Goal: Browse casually: Explore the website without a specific task or goal

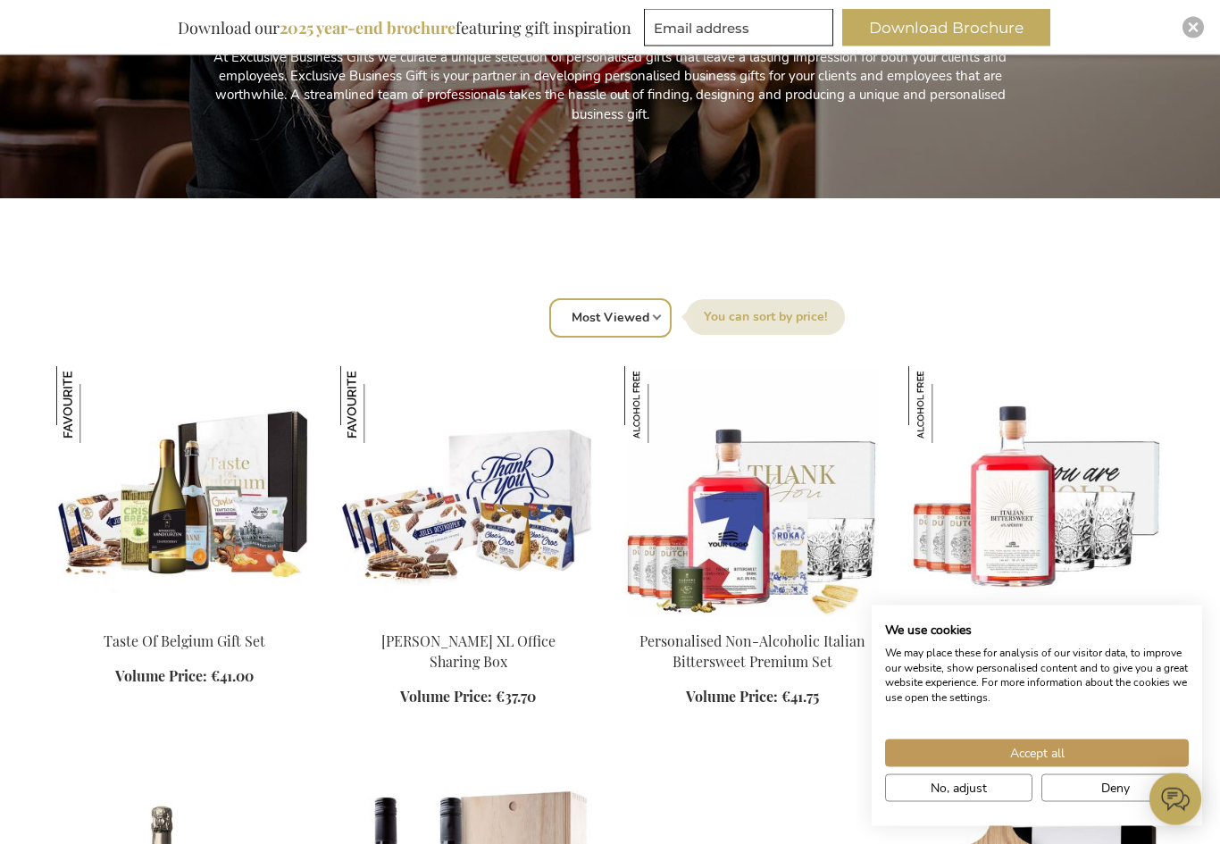
scroll to position [409, 0]
click at [975, 797] on span "No, adjust" at bounding box center [958, 788] width 56 height 19
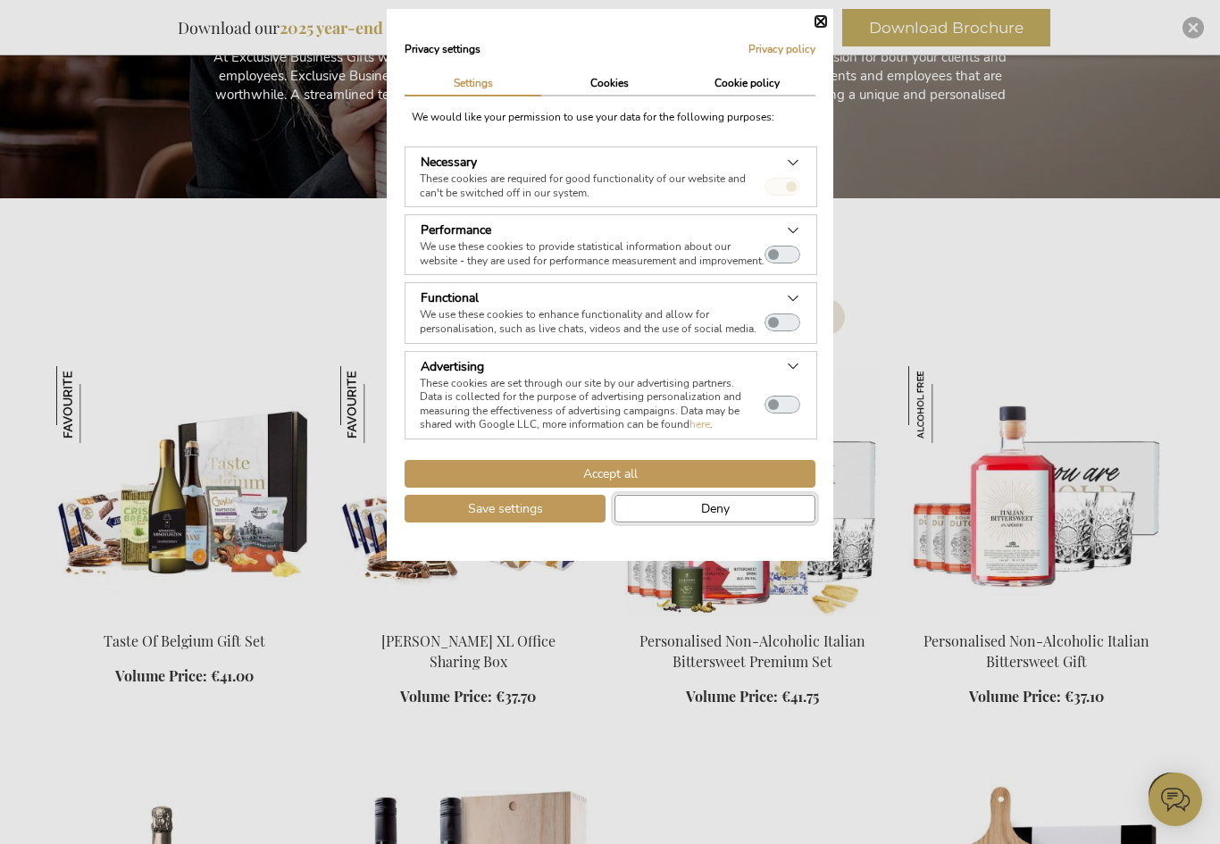
click at [696, 515] on button "Deny" at bounding box center [714, 509] width 201 height 28
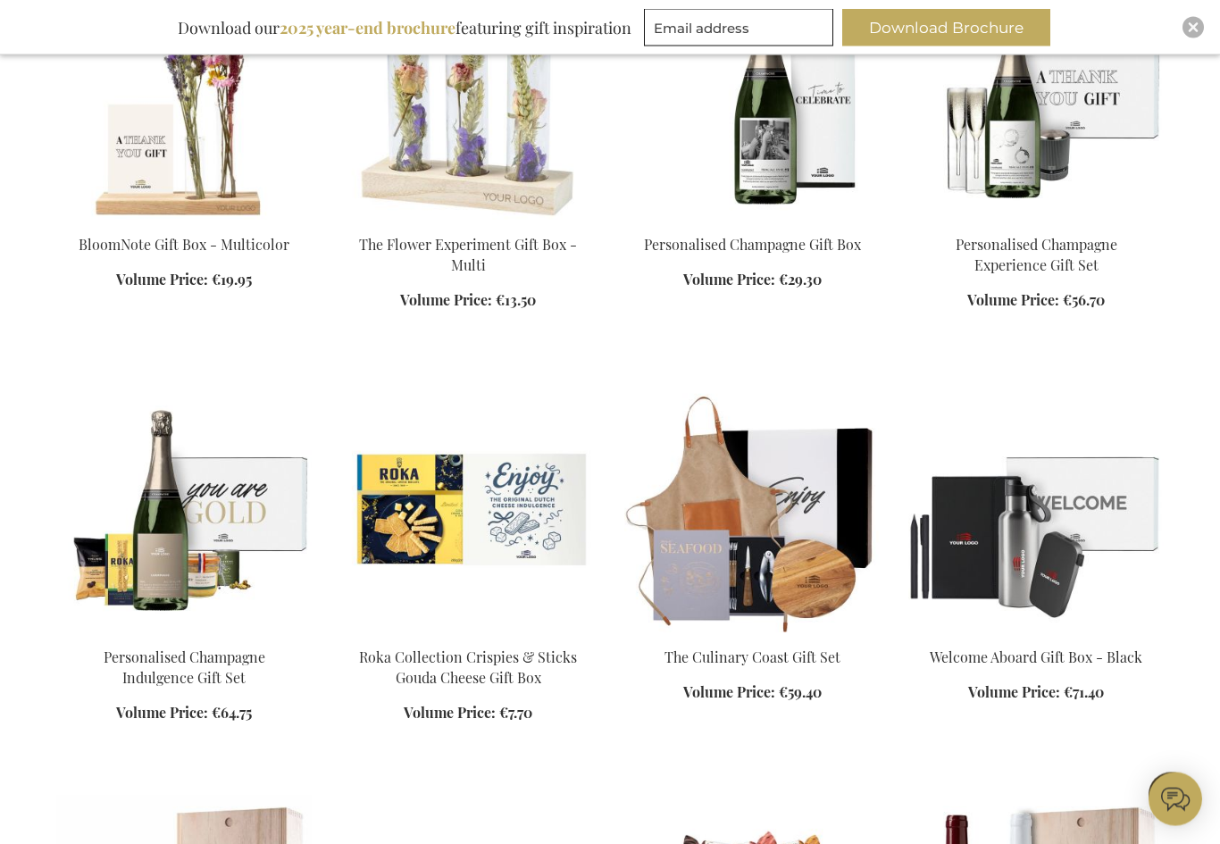
scroll to position [3381, 0]
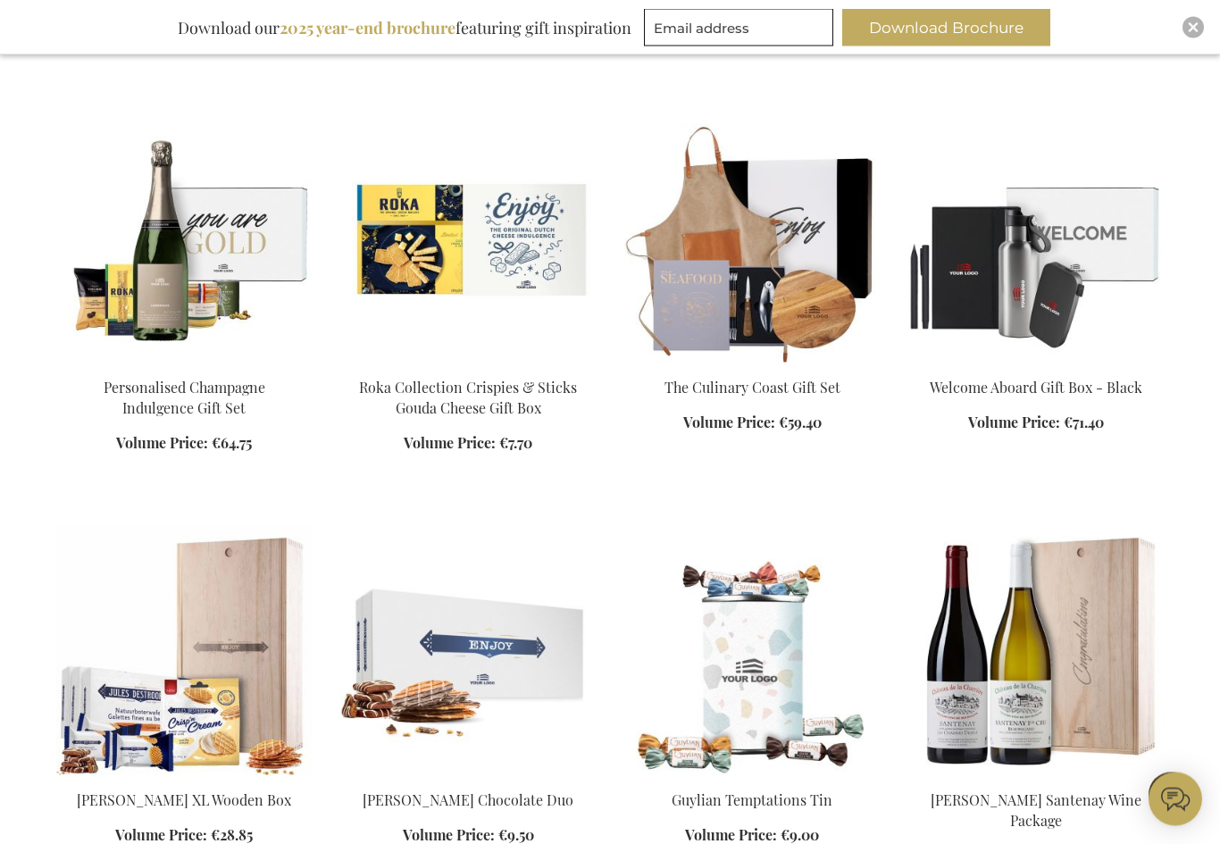
scroll to position [3922, 0]
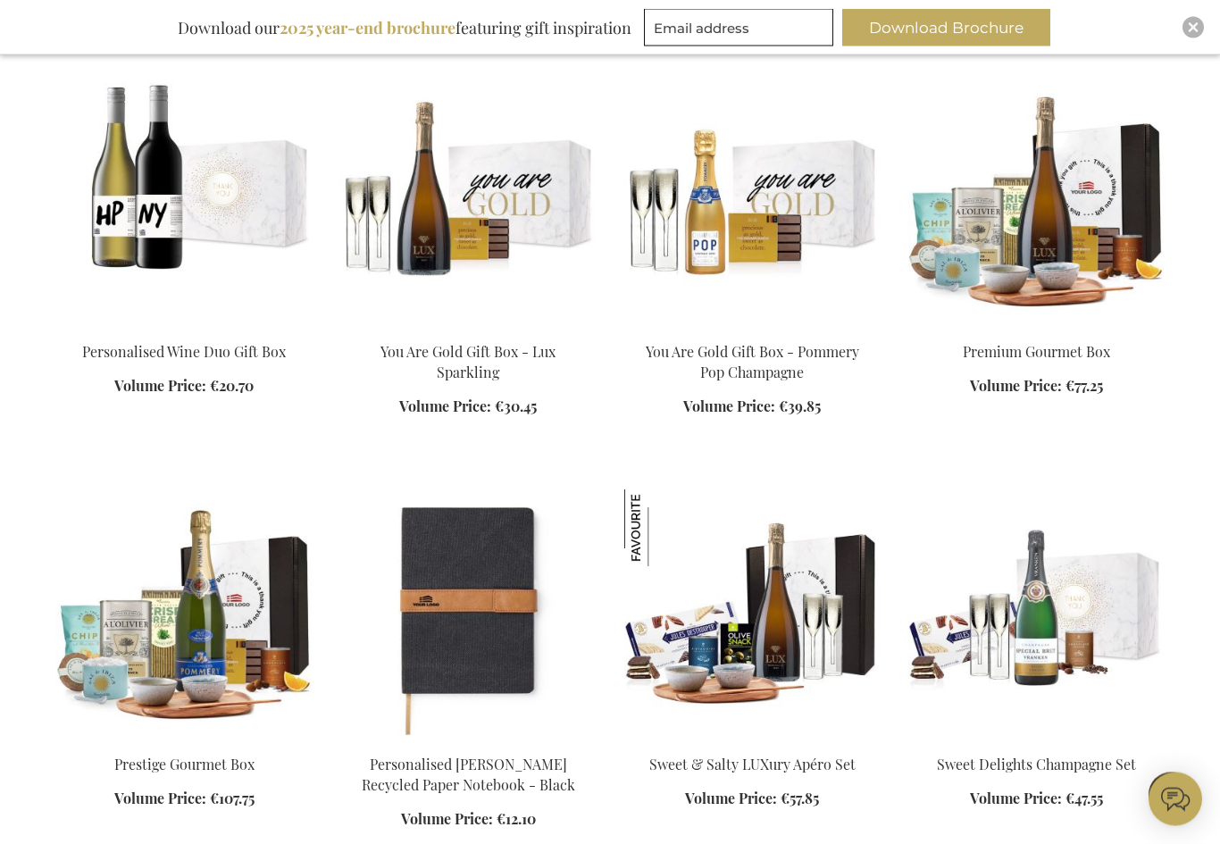
scroll to position [4433, 0]
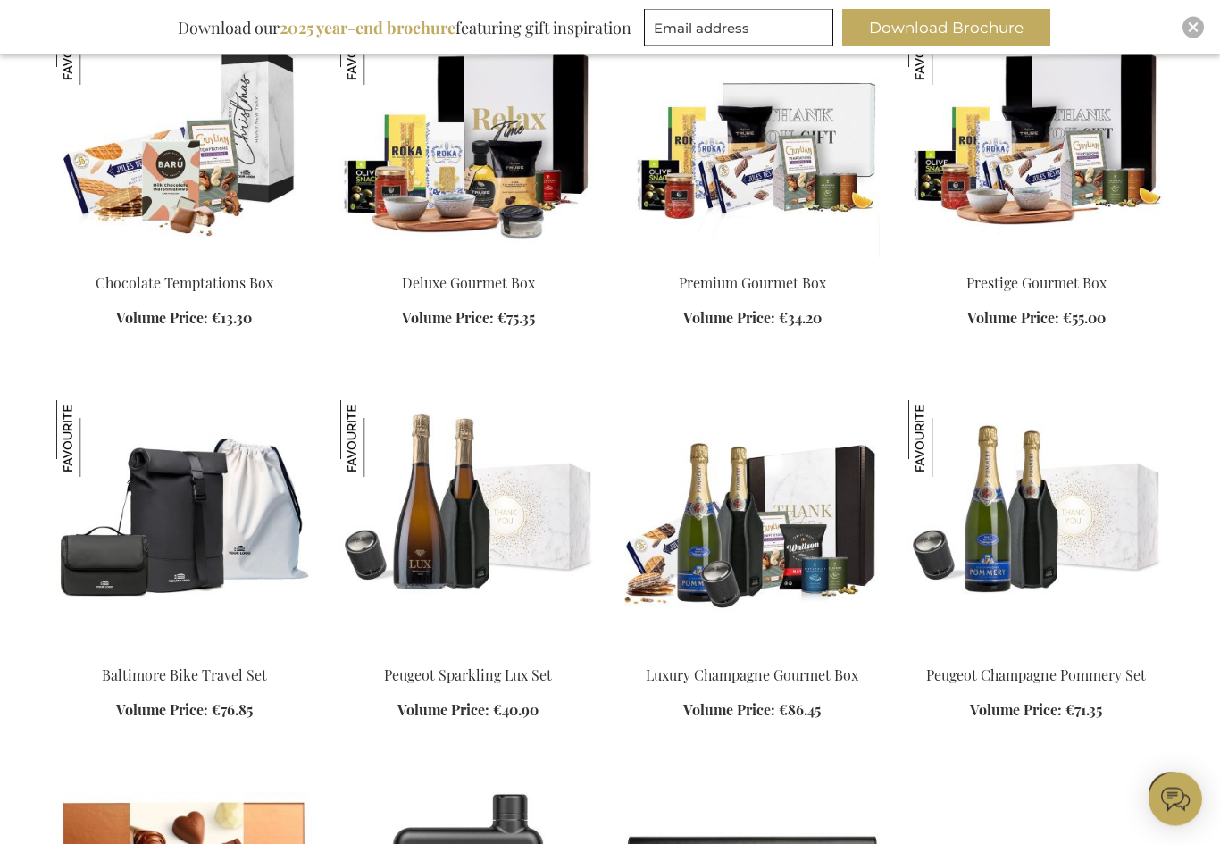
scroll to position [6132, 0]
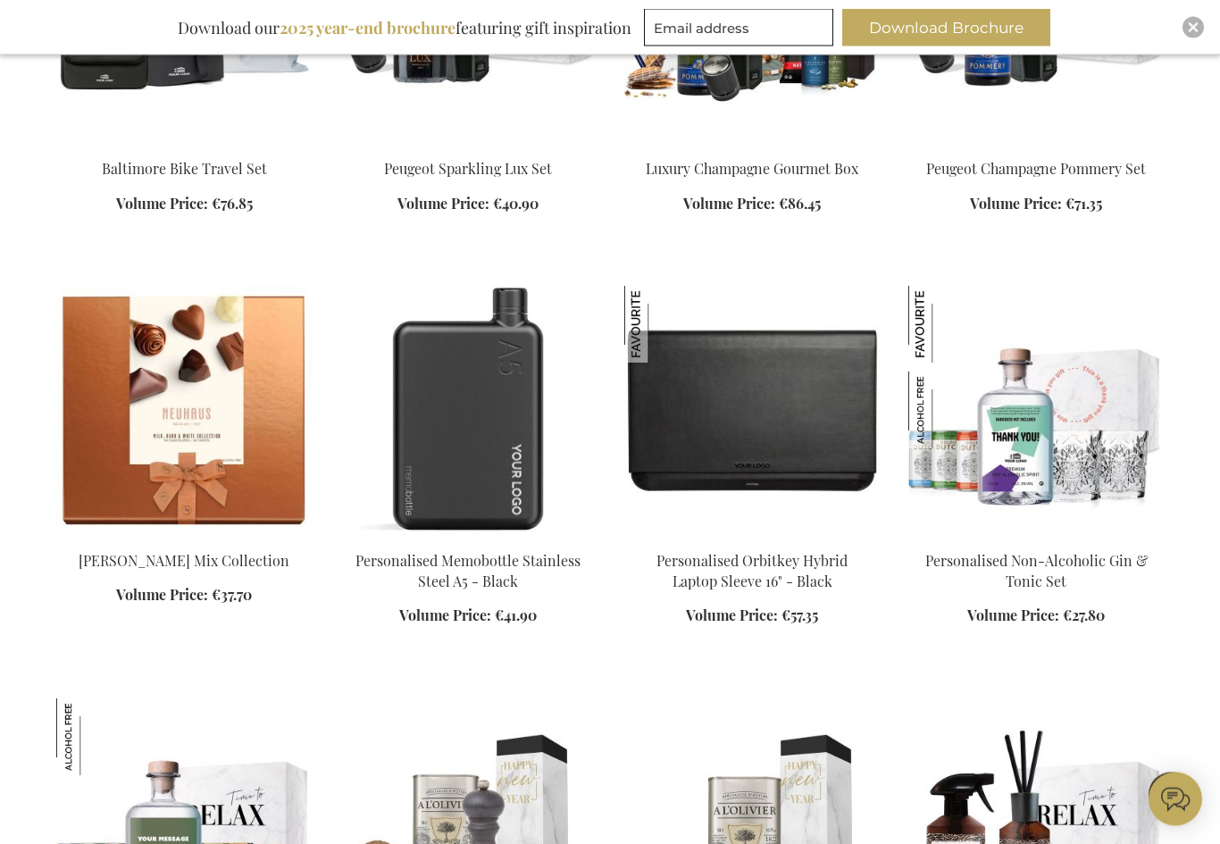
scroll to position [6619, 0]
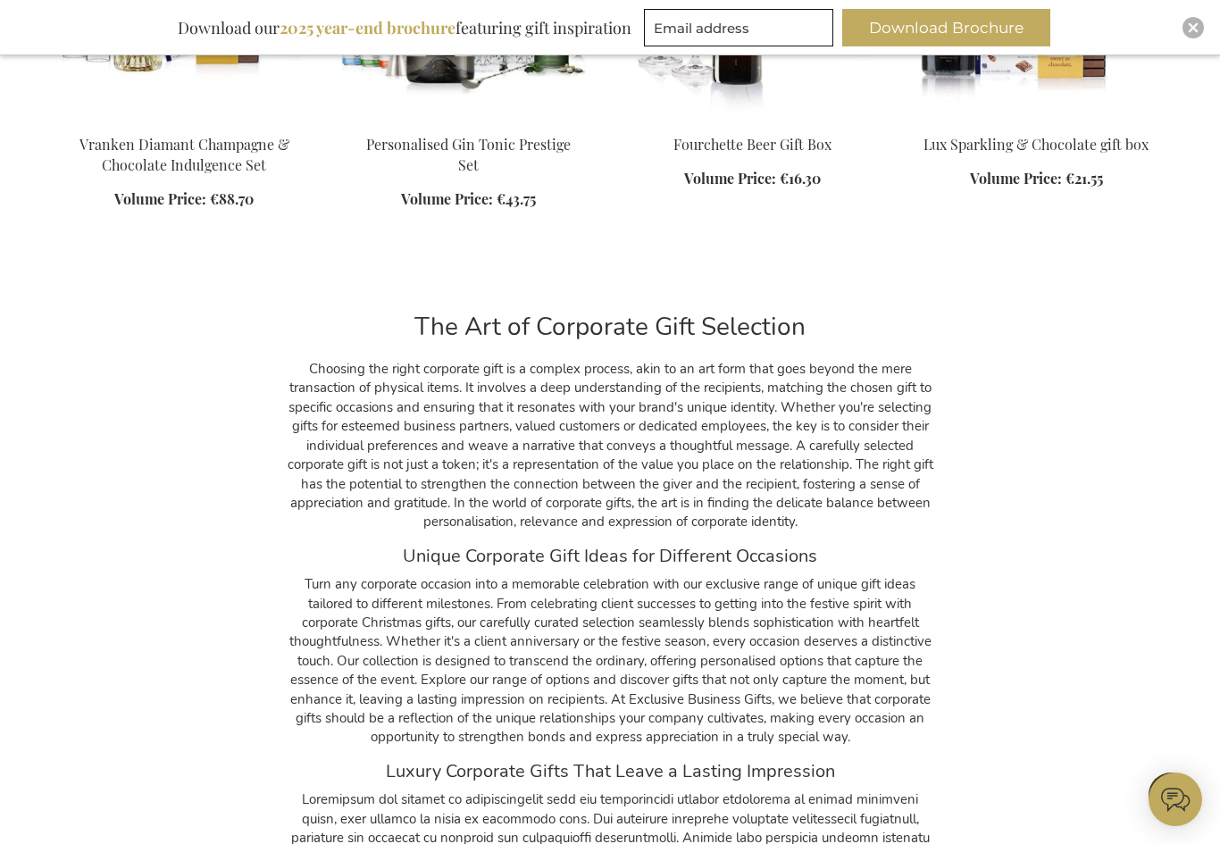
scroll to position [14265, 0]
